Goal: Communication & Community: Share content

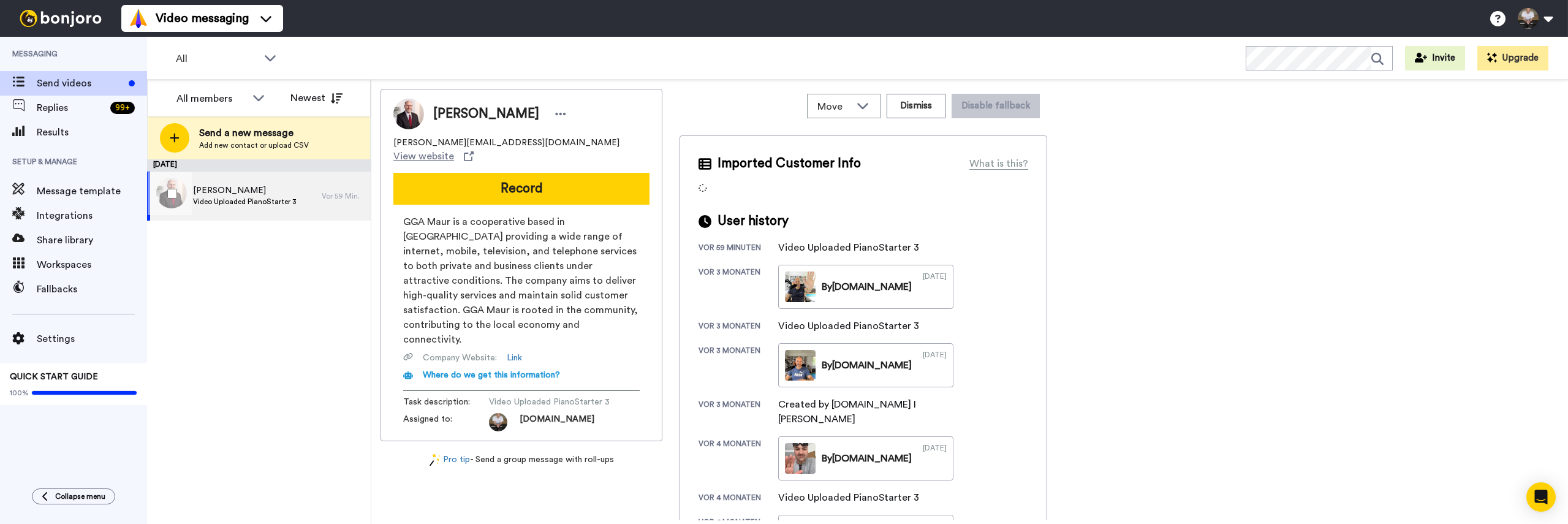
click at [233, 200] on span "Video Uploaded PianoStarter 3" at bounding box center [244, 201] width 104 height 10
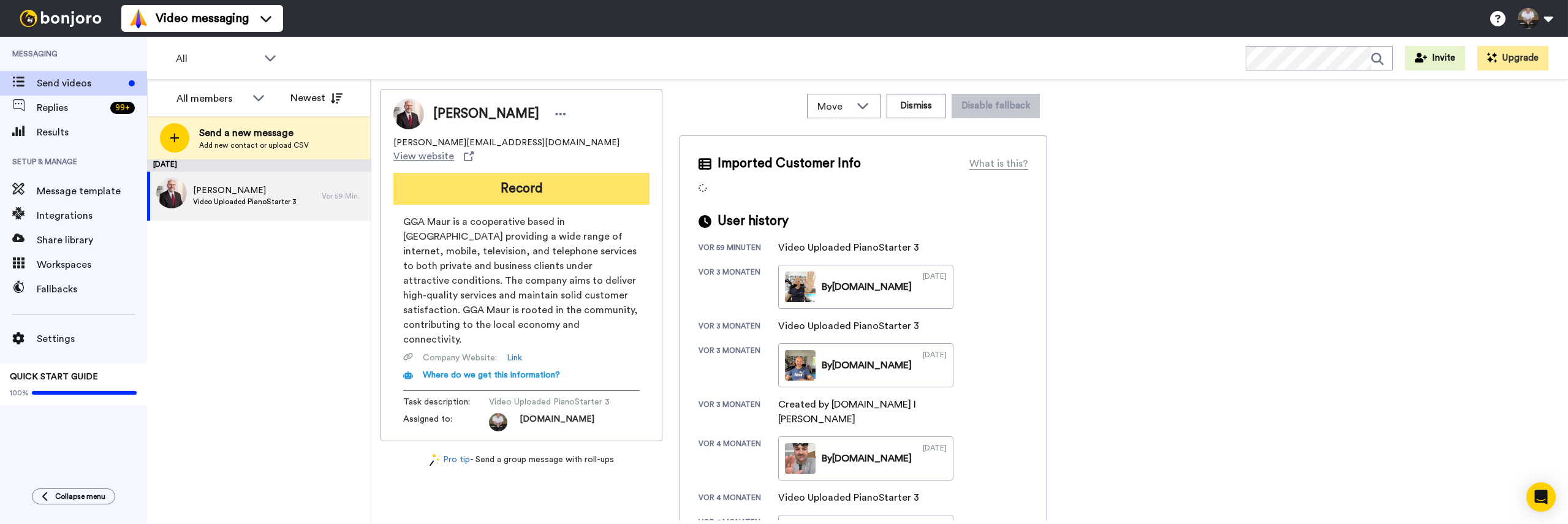
click at [486, 183] on button "Record" at bounding box center [521, 188] width 256 height 32
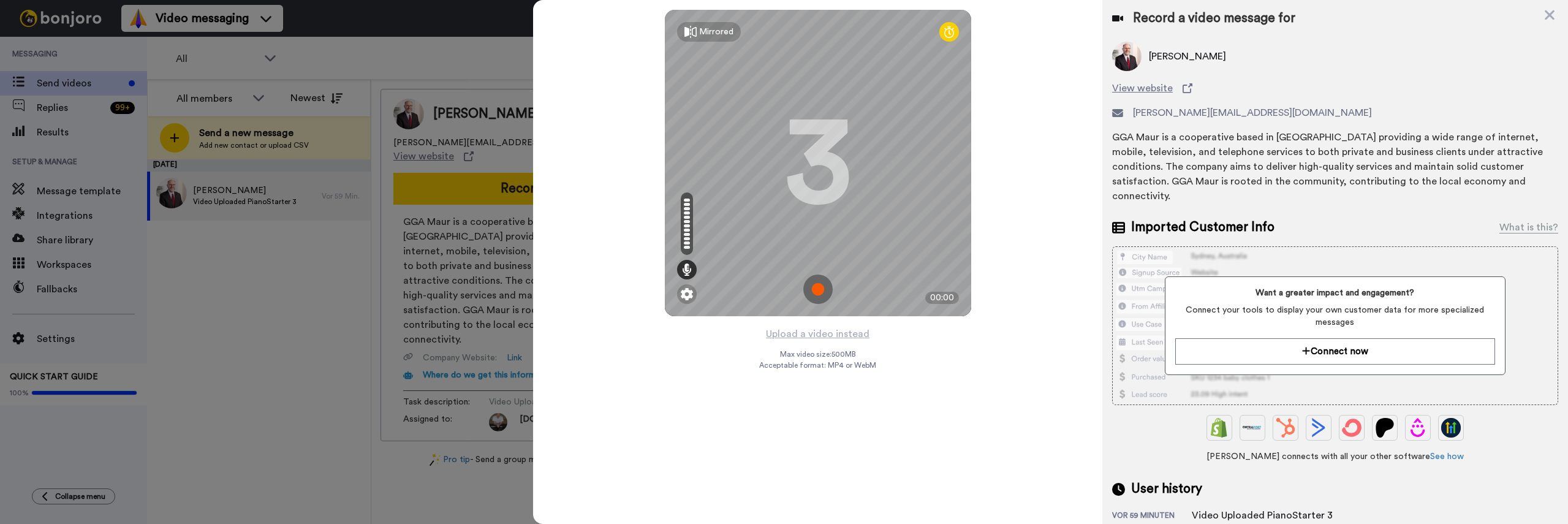
click at [818, 281] on img at bounding box center [818, 289] width 29 height 29
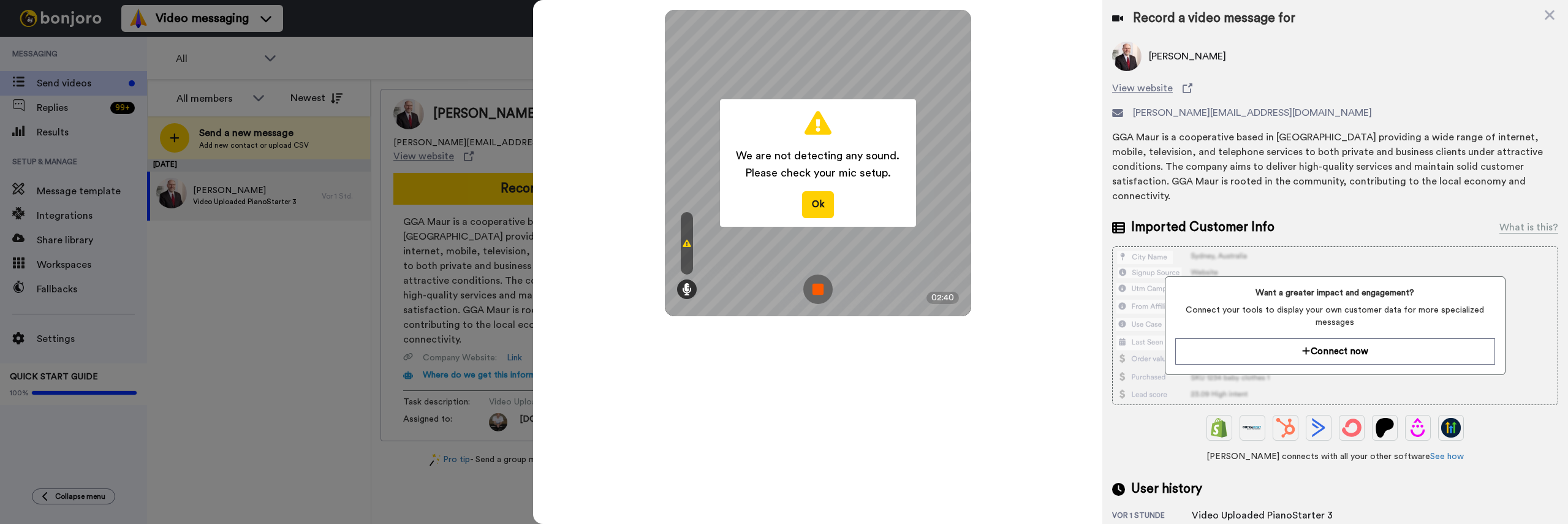
click at [814, 289] on img at bounding box center [818, 289] width 29 height 29
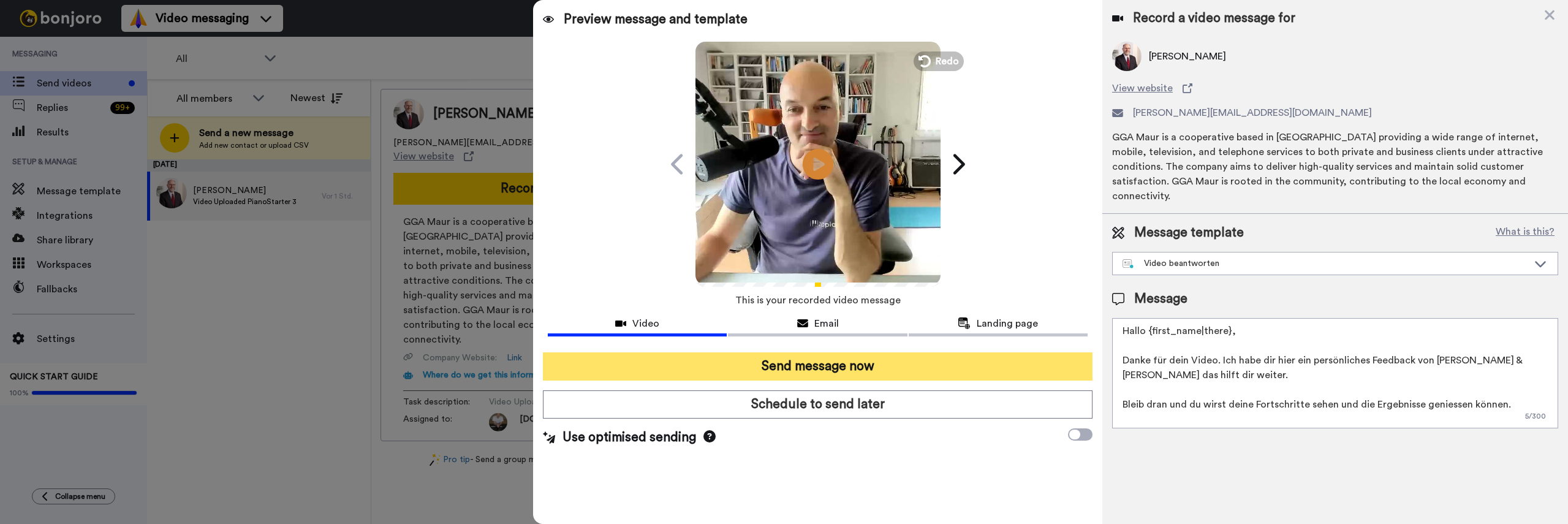
click at [931, 362] on button "Send message now" at bounding box center [817, 366] width 549 height 28
